Goal: Navigation & Orientation: Find specific page/section

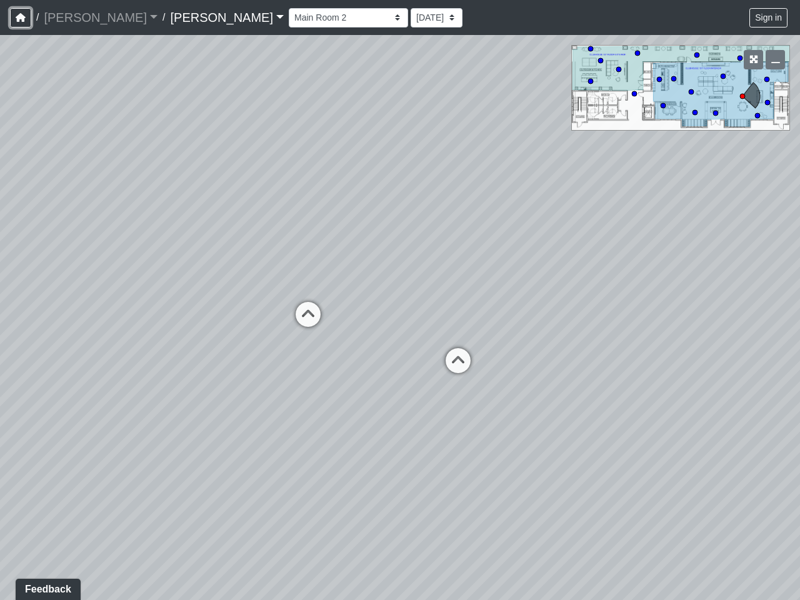
click at [21, 18] on icon "button" at bounding box center [21, 17] width 10 height 9
click at [769, 18] on button "Sign in" at bounding box center [769, 17] width 38 height 19
click at [753, 59] on icon "button" at bounding box center [754, 59] width 9 height 9
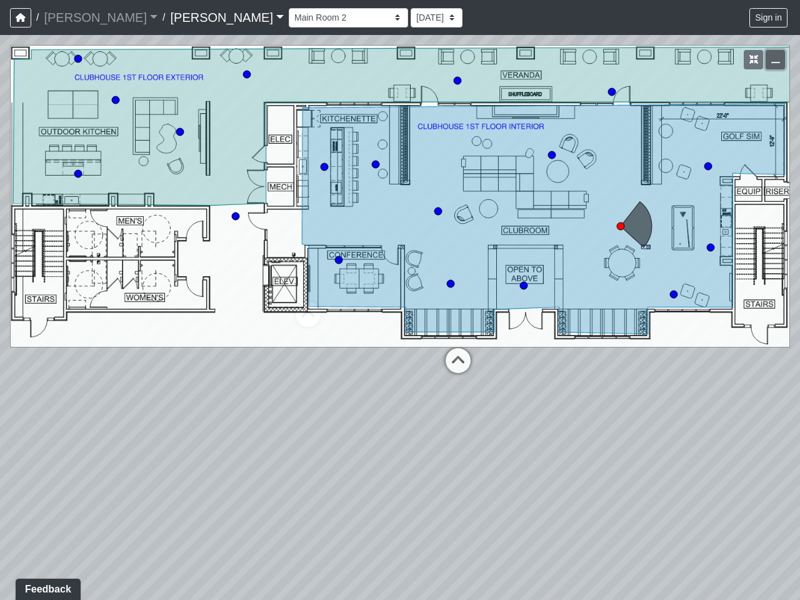
click at [775, 59] on icon "button" at bounding box center [776, 59] width 9 height 9
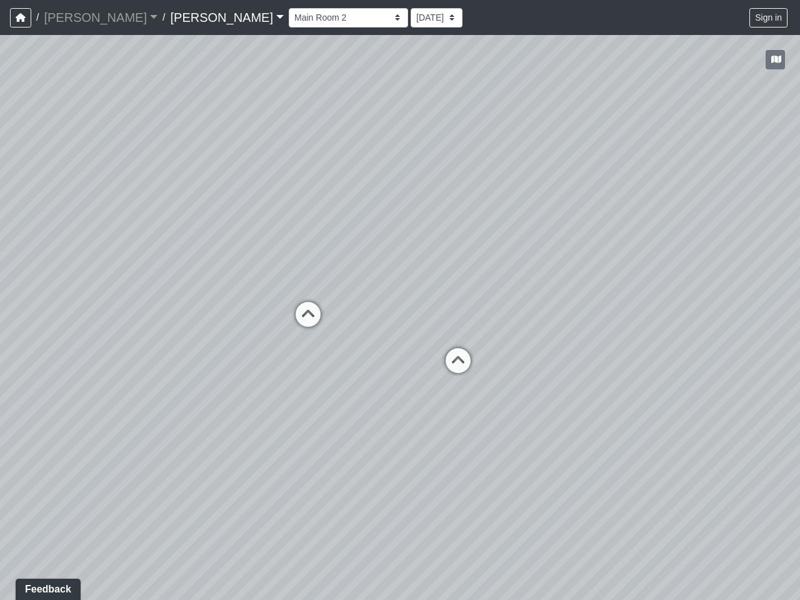
click at [308, 315] on icon at bounding box center [309, 321] width 38 height 38
select select "hXrYkMgWkkEWRR81WvZKC3"
click at [458, 361] on div "Loading... Craft Room Loading... Kitchenette 2 Loading... Games Loading... Entr…" at bounding box center [400, 317] width 800 height 565
click at [0, 586] on div "Loading... Craft Room Loading... Kitchenette 2 Loading... Games Loading... Entr…" at bounding box center [400, 317] width 800 height 565
